Goal: Task Accomplishment & Management: Manage account settings

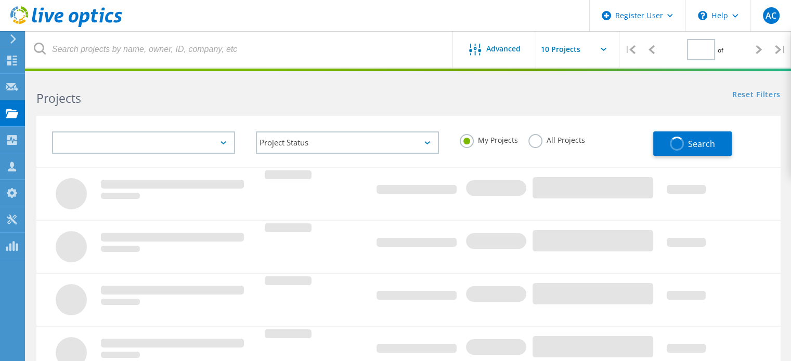
type input "1"
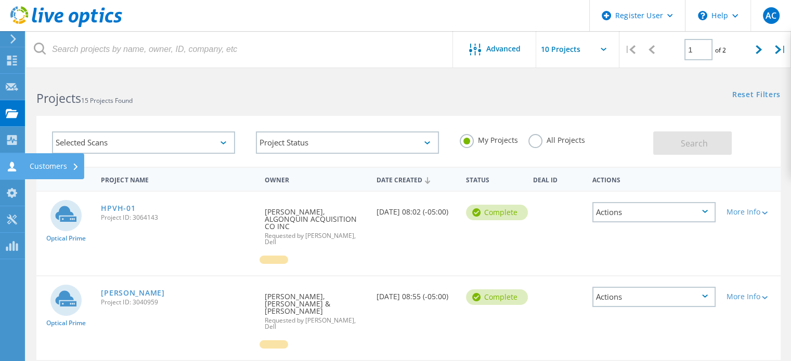
click at [12, 168] on use at bounding box center [12, 167] width 8 height 10
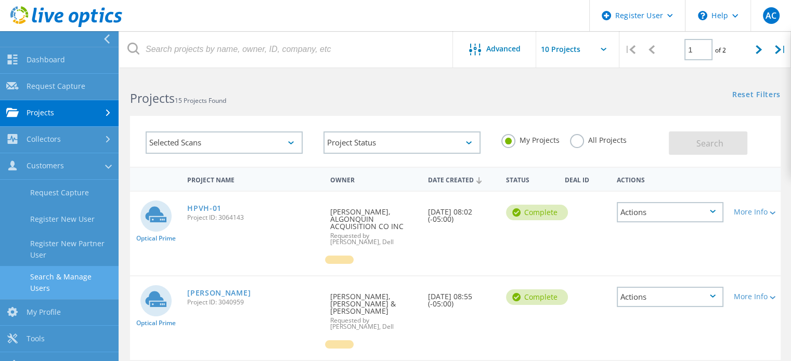
click at [72, 277] on link "Search & Manage Users" at bounding box center [59, 282] width 119 height 33
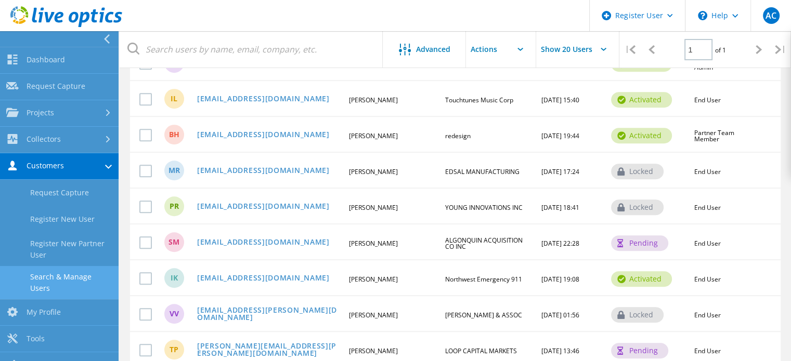
scroll to position [563, 0]
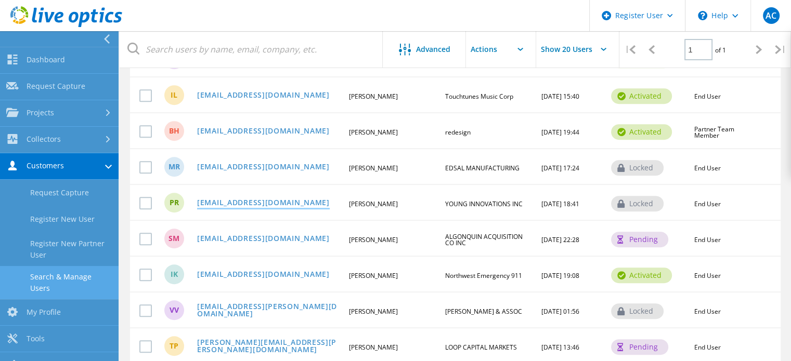
click at [267, 199] on link "[EMAIL_ADDRESS][DOMAIN_NAME]" at bounding box center [263, 203] width 133 height 9
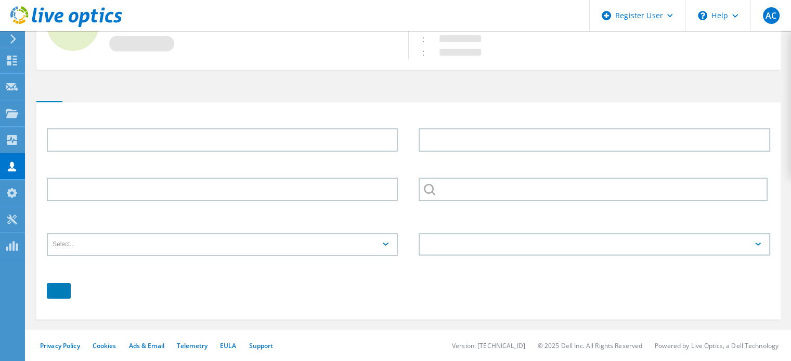
scroll to position [76, 0]
type input "[PERSON_NAME]"
type input "YOUNG INNOVATIONS INC"
type input "English"
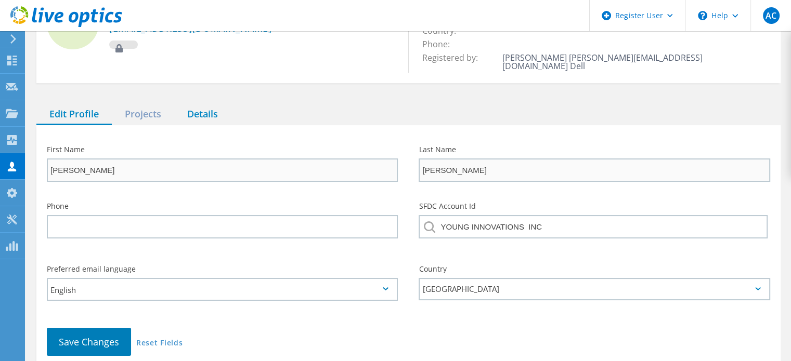
click at [204, 106] on div "Details" at bounding box center [202, 114] width 57 height 21
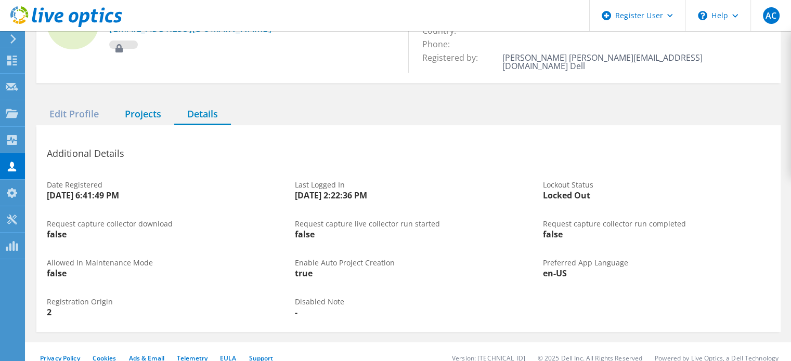
click at [152, 104] on div "Projects" at bounding box center [143, 114] width 62 height 21
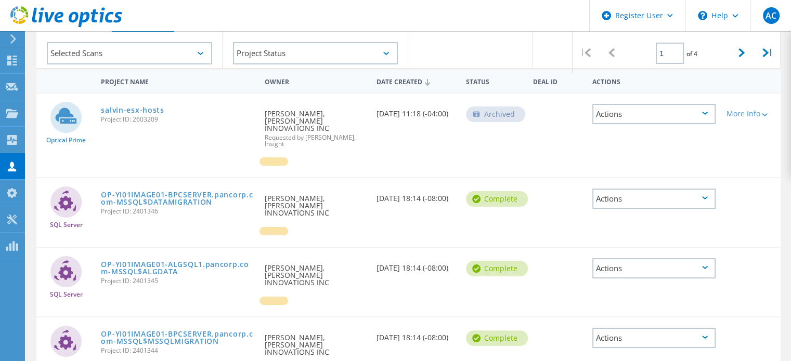
scroll to position [0, 0]
